Goal: Understand process/instructions: Learn how to perform a task or action

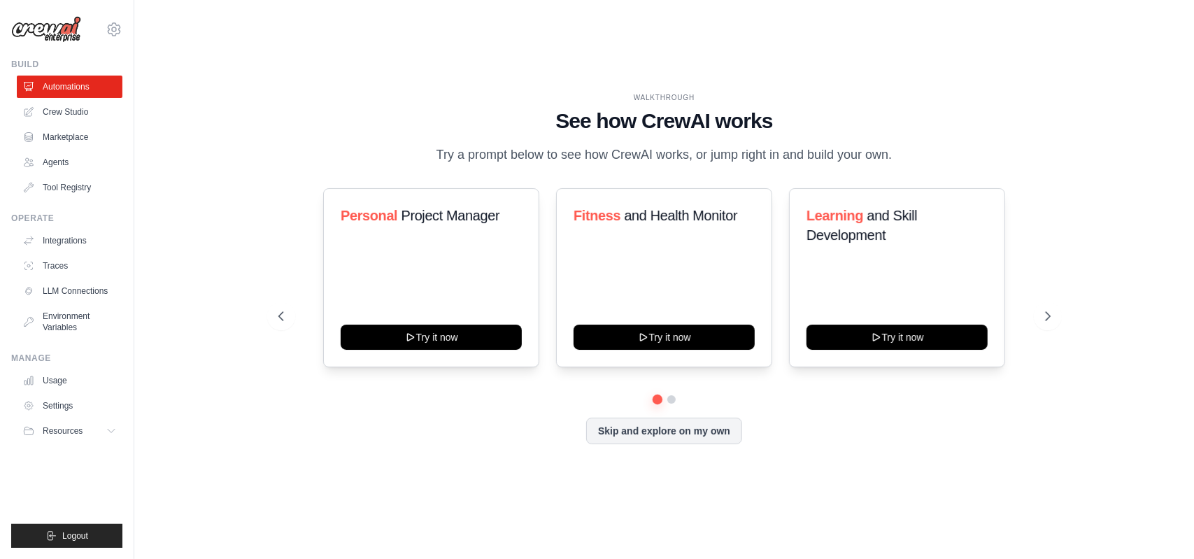
drag, startPoint x: 523, startPoint y: 146, endPoint x: 917, endPoint y: 156, distance: 393.3
click at [917, 156] on div "WALKTHROUGH See how [PERSON_NAME] works Try a prompt below to see how [PERSON_N…" at bounding box center [664, 128] width 772 height 73
click at [669, 405] on button at bounding box center [671, 399] width 11 height 11
click at [660, 404] on button at bounding box center [657, 399] width 10 height 10
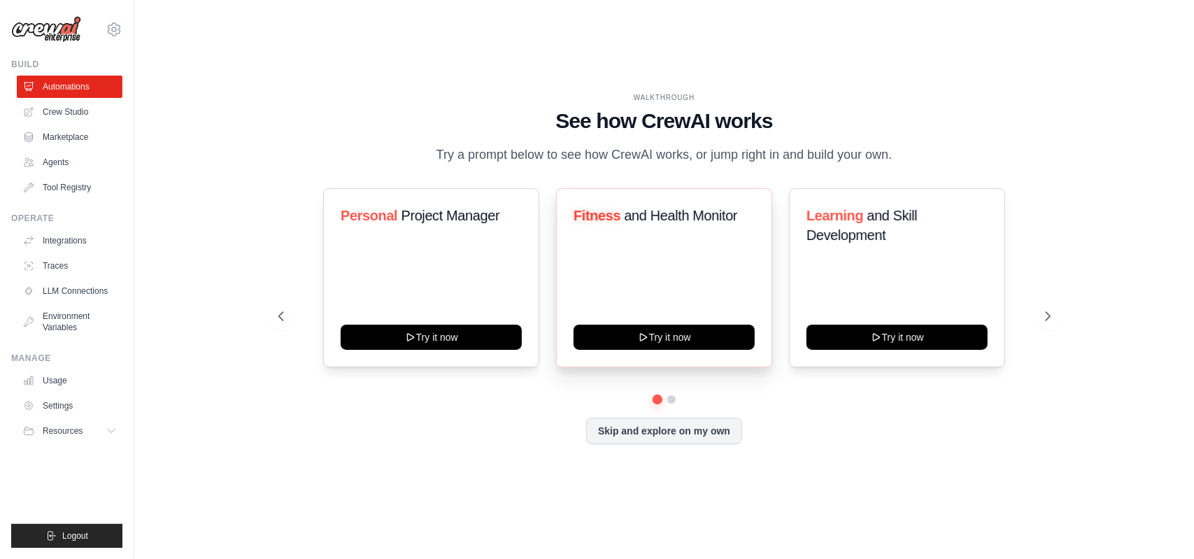
click at [630, 236] on div "Fitness and Health Monitor" at bounding box center [664, 221] width 181 height 31
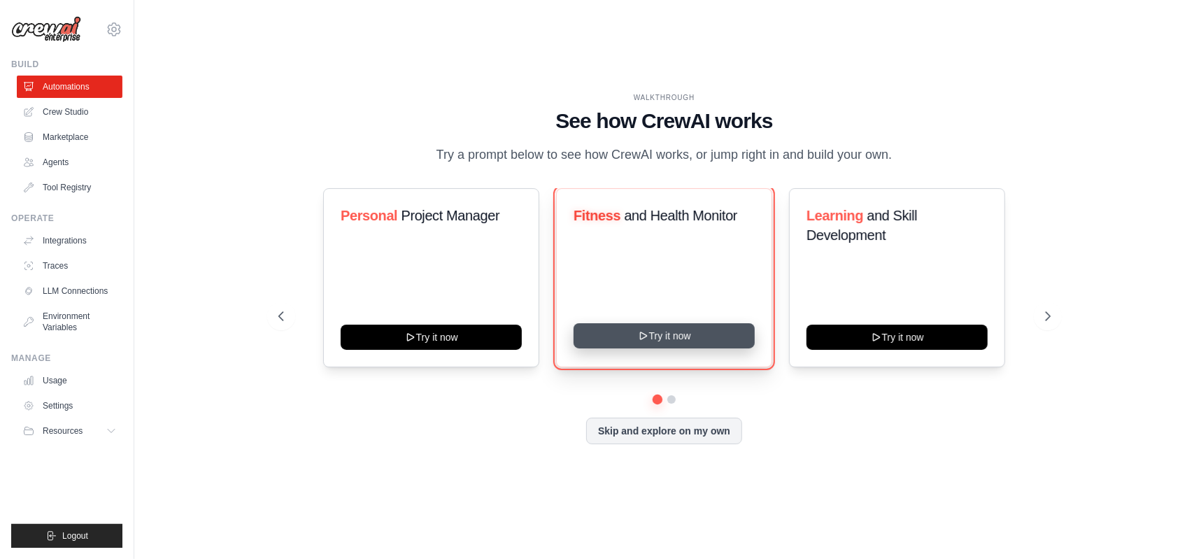
click at [632, 348] on button "Try it now" at bounding box center [664, 335] width 181 height 25
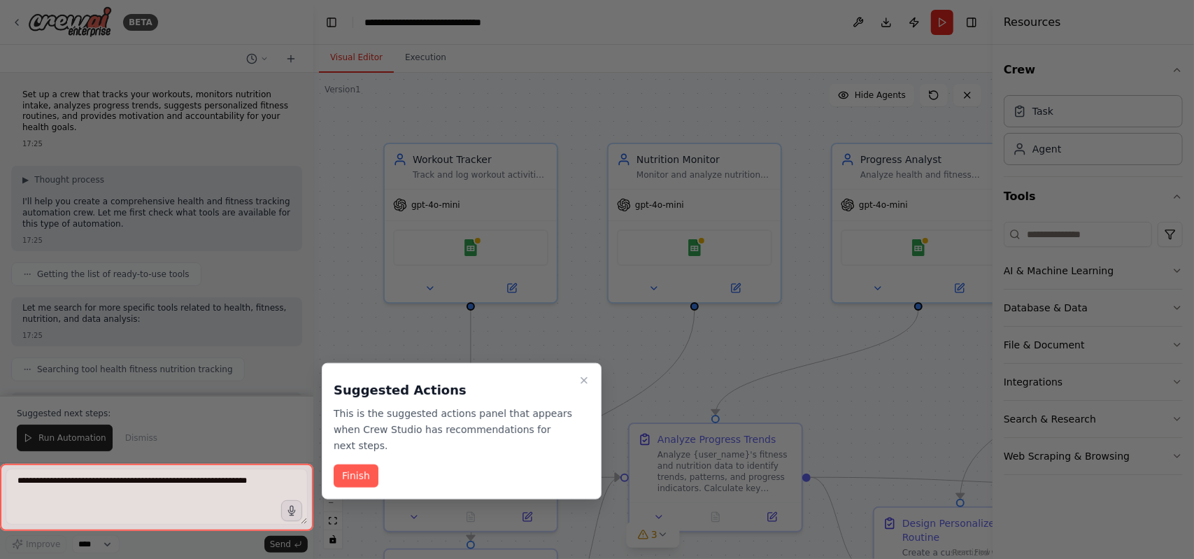
scroll to position [1531, 0]
